Goal: Task Accomplishment & Management: Use online tool/utility

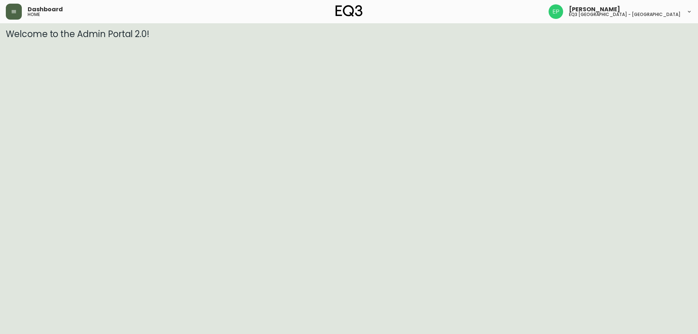
click at [13, 17] on button "button" at bounding box center [14, 12] width 16 height 16
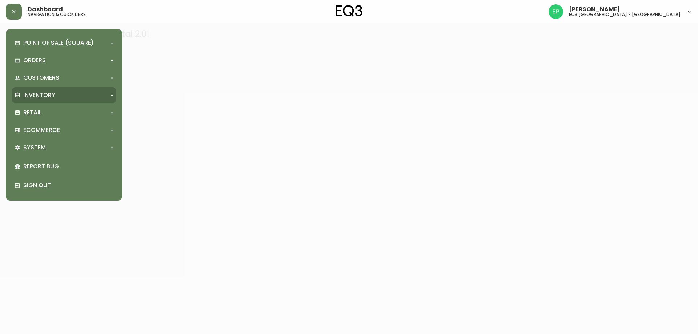
click at [39, 97] on p "Inventory" at bounding box center [39, 95] width 32 height 8
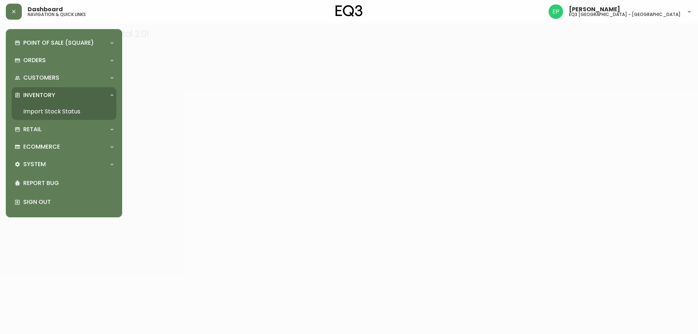
click at [41, 114] on link "Import Stock Status" at bounding box center [64, 111] width 105 height 17
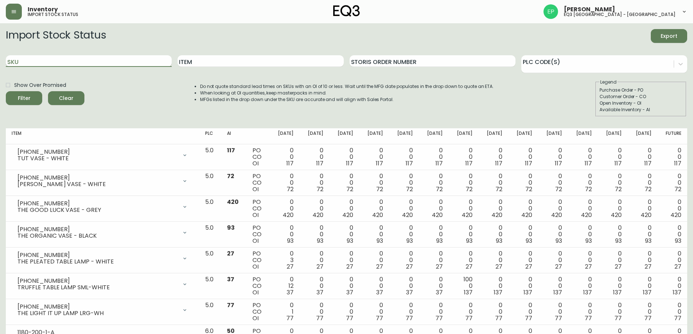
click at [54, 60] on input "SKU" at bounding box center [89, 61] width 166 height 12
paste input "[PHONE_NUMBER]"
type input "[PHONE_NUMBER]"
click at [6, 91] on button "Filter" at bounding box center [24, 98] width 36 height 14
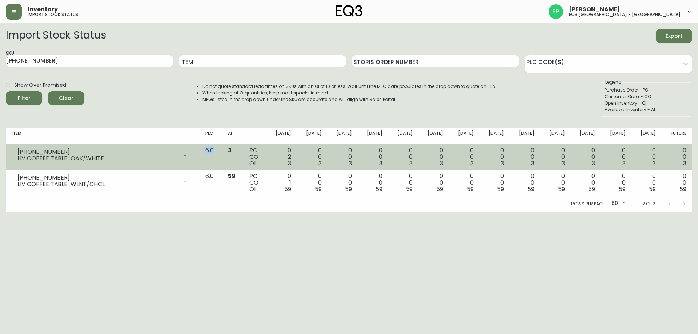
drag, startPoint x: 231, startPoint y: 152, endPoint x: 210, endPoint y: 155, distance: 21.3
click at [210, 155] on tr "[PHONE_NUMBER] LIV COFFEE TABLE-OAK/WHITE Opening Balance 5 ( [DATE] ) Customer…" at bounding box center [349, 157] width 686 height 26
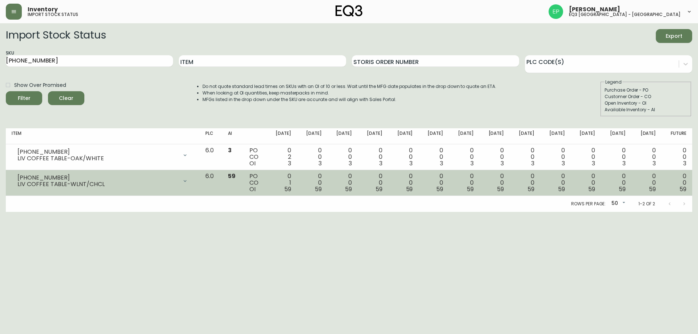
click at [218, 185] on td "6.0" at bounding box center [211, 183] width 22 height 26
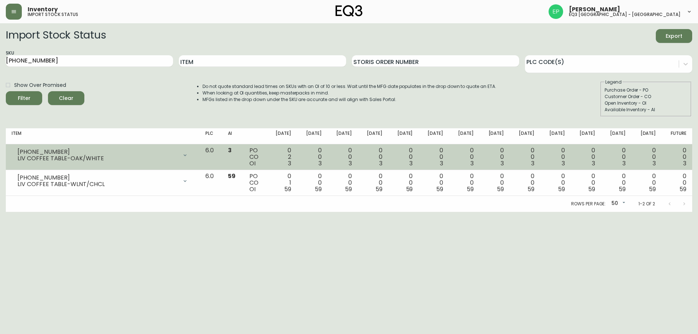
click at [156, 159] on div "LIV COFFEE TABLE-OAK/WHITE" at bounding box center [97, 158] width 160 height 7
click at [145, 153] on div "[PHONE_NUMBER]" at bounding box center [97, 152] width 160 height 7
click at [297, 155] on td "0 2 3" at bounding box center [281, 157] width 31 height 26
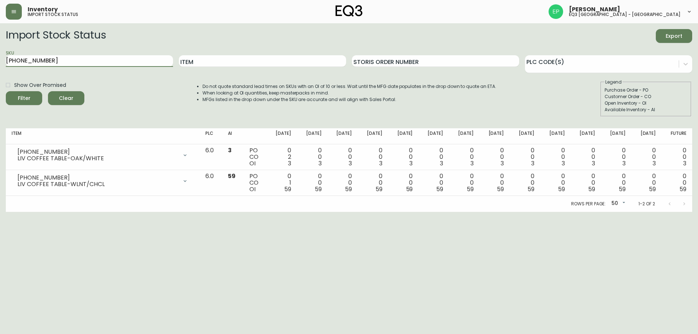
drag, startPoint x: 67, startPoint y: 59, endPoint x: 0, endPoint y: 60, distance: 67.3
click at [0, 60] on main "Import Stock Status Export SKU [PHONE_NUMBER] Item Storis Order Number PLC Code…" at bounding box center [349, 117] width 698 height 189
click at [6, 91] on button "Filter" at bounding box center [24, 98] width 36 height 14
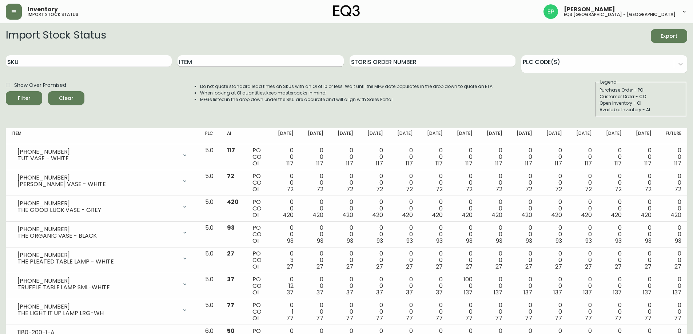
drag, startPoint x: 189, startPoint y: 54, endPoint x: 189, endPoint y: 58, distance: 4.4
click at [189, 56] on div "Item" at bounding box center [260, 61] width 166 height 24
click at [189, 58] on input "Item" at bounding box center [260, 61] width 166 height 12
type input "LIV"
click at [6, 91] on button "Filter" at bounding box center [24, 98] width 36 height 14
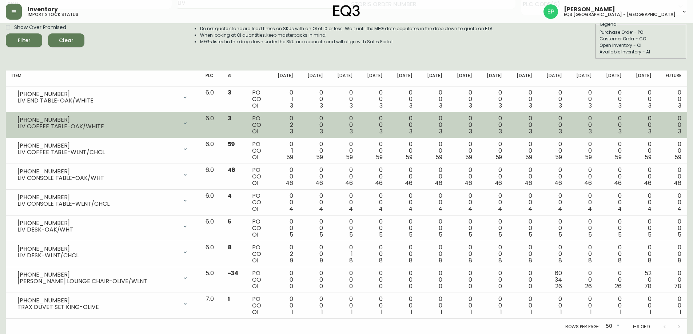
scroll to position [59, 0]
click at [192, 124] on div at bounding box center [185, 122] width 15 height 15
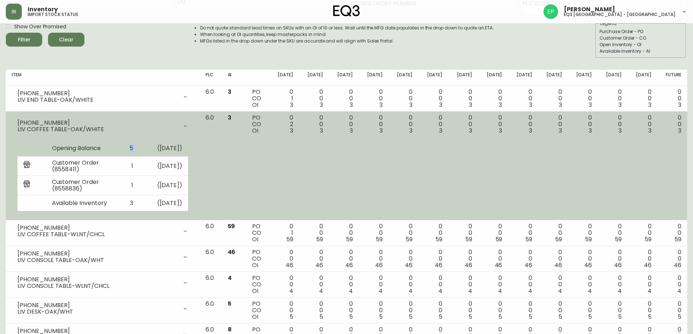
drag, startPoint x: 125, startPoint y: 150, endPoint x: 142, endPoint y: 151, distance: 17.1
click at [142, 151] on tr "Opening Balance 5 ( [DATE] )" at bounding box center [102, 149] width 170 height 16
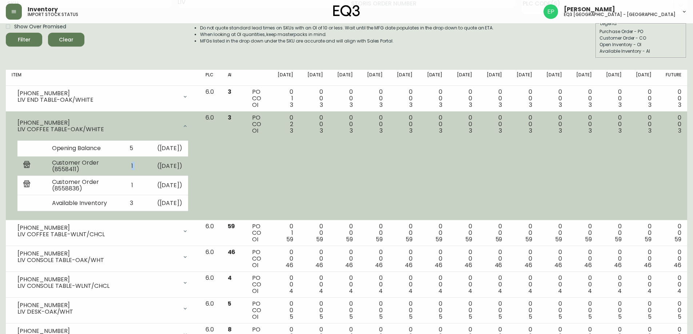
drag, startPoint x: 123, startPoint y: 166, endPoint x: 138, endPoint y: 166, distance: 14.5
click at [138, 166] on tr "Customer Order (8558411) 1 ( [DATE] )" at bounding box center [102, 166] width 170 height 19
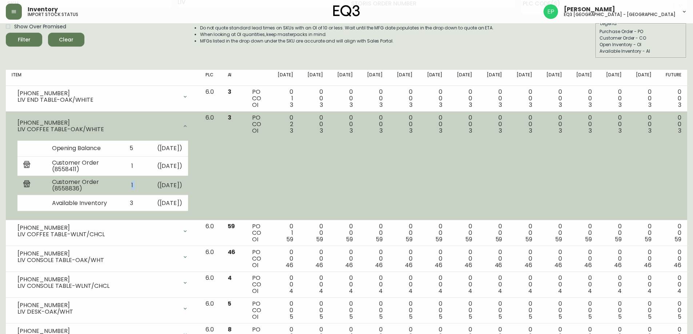
drag, startPoint x: 120, startPoint y: 182, endPoint x: 156, endPoint y: 183, distance: 35.6
click at [156, 183] on tr "Customer Order (8558836) 1 ( [DATE] )" at bounding box center [102, 185] width 170 height 19
click at [132, 190] on td "1" at bounding box center [129, 185] width 20 height 19
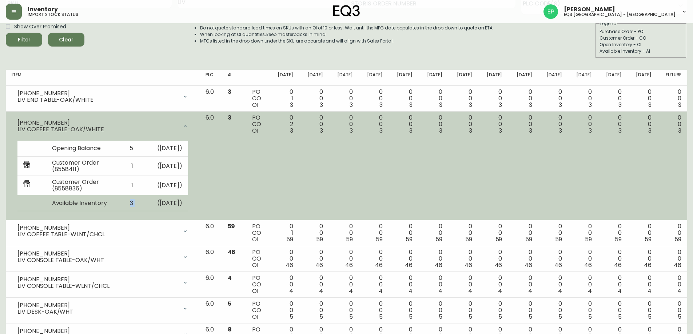
drag, startPoint x: 123, startPoint y: 205, endPoint x: 137, endPoint y: 202, distance: 13.7
click at [137, 202] on tr "Available Inventory 3 ( [DATE] )" at bounding box center [102, 203] width 170 height 16
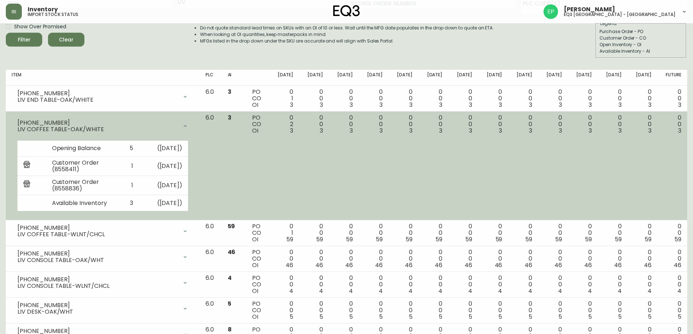
click at [221, 178] on td "6.0" at bounding box center [211, 166] width 22 height 109
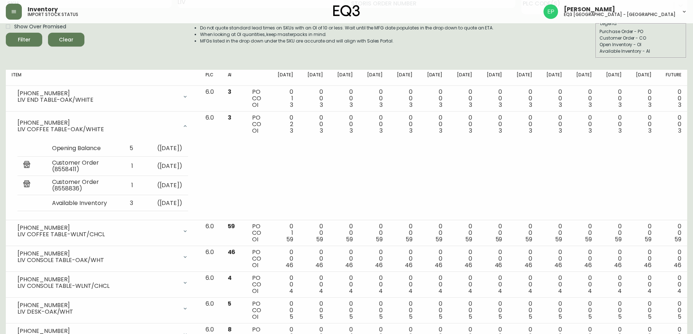
click at [658, 61] on div "Import Stock Status Export SKU Item LIV Storis Order Number PLC Code(s) Show Ov…" at bounding box center [346, 17] width 681 height 93
